Goal: Navigation & Orientation: Find specific page/section

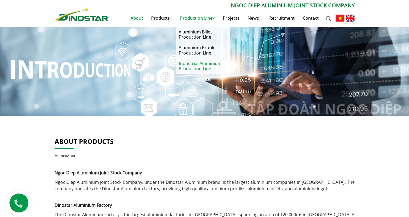
click at [202, 68] on link "Industrial Aluminium Production Line" at bounding box center [203, 66] width 54 height 16
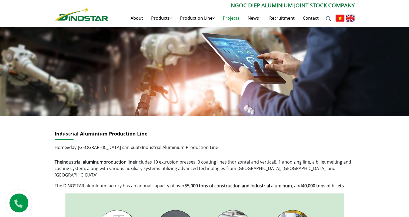
click at [236, 18] on link "Projects" at bounding box center [231, 17] width 25 height 17
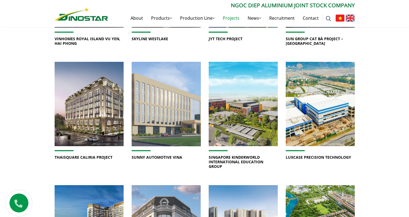
scroll to position [351, 0]
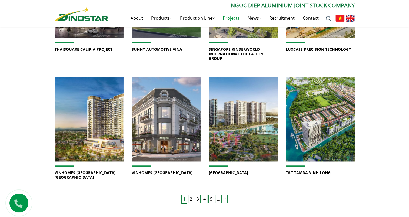
click at [191, 195] on link "2" at bounding box center [191, 199] width 6 height 8
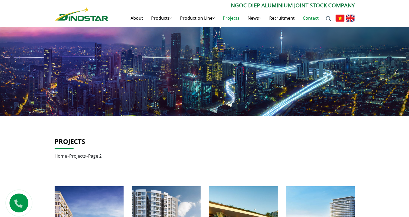
click at [312, 21] on link "Contact" at bounding box center [311, 17] width 24 height 17
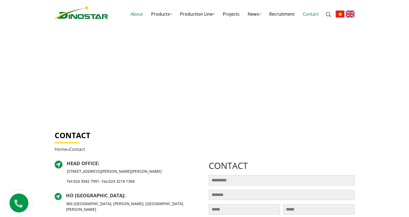
click at [139, 15] on link "About" at bounding box center [136, 13] width 21 height 17
